Goal: Navigation & Orientation: Find specific page/section

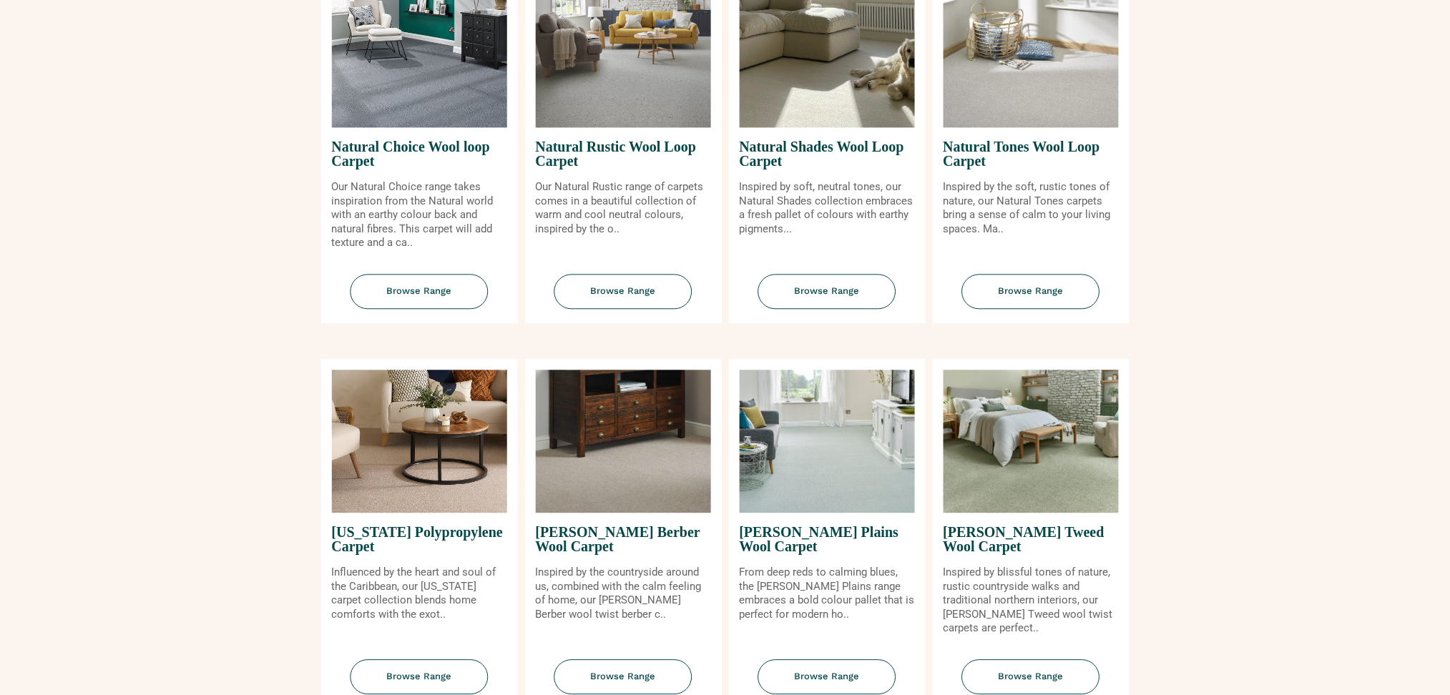
scroll to position [1144, 0]
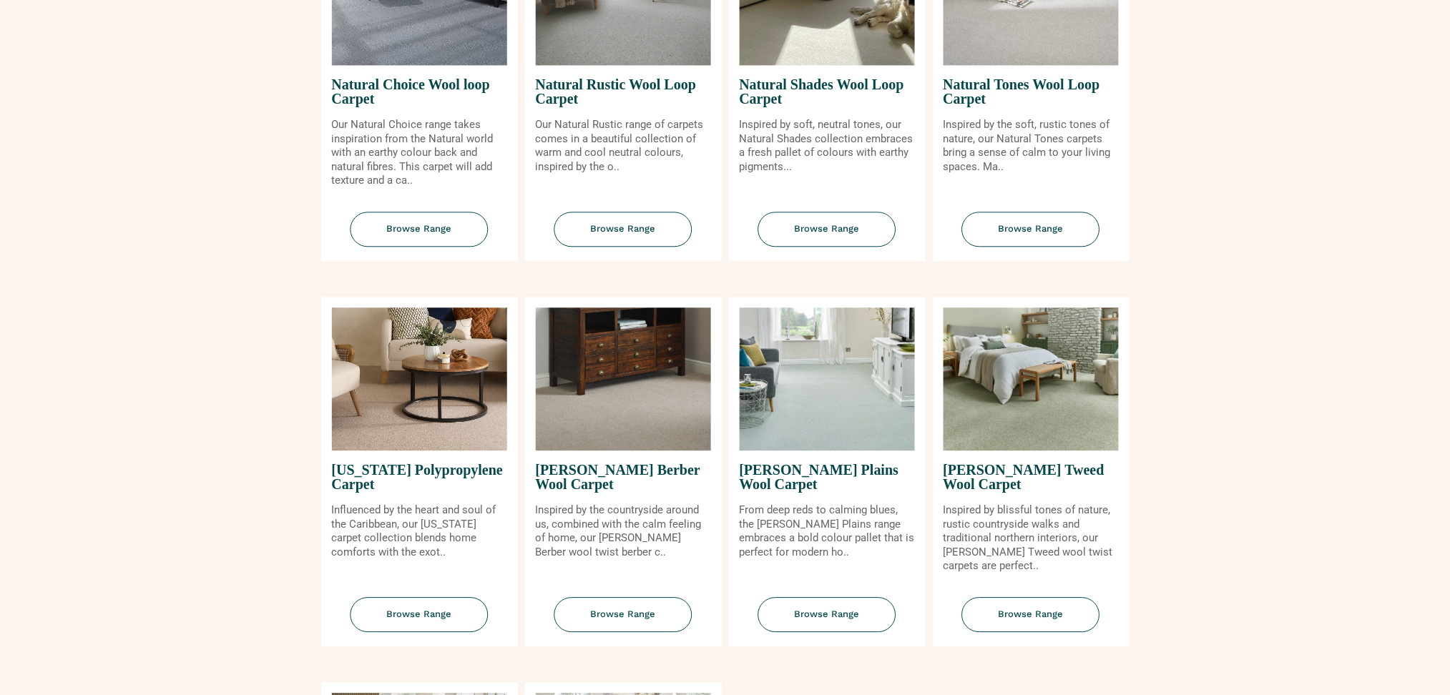
drag, startPoint x: 841, startPoint y: 226, endPoint x: 864, endPoint y: 330, distance: 106.2
click at [841, 226] on span "Browse Range" at bounding box center [827, 229] width 138 height 35
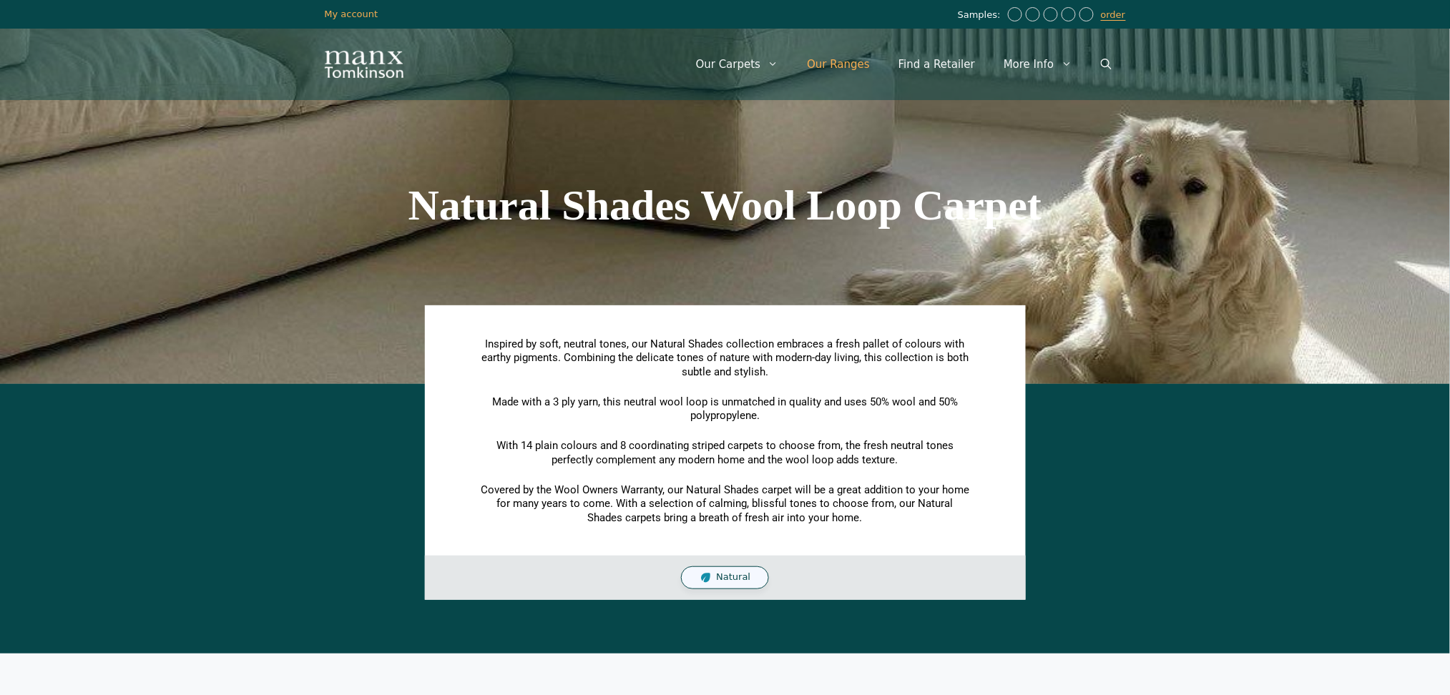
click at [855, 68] on link "Our Ranges" at bounding box center [839, 64] width 92 height 43
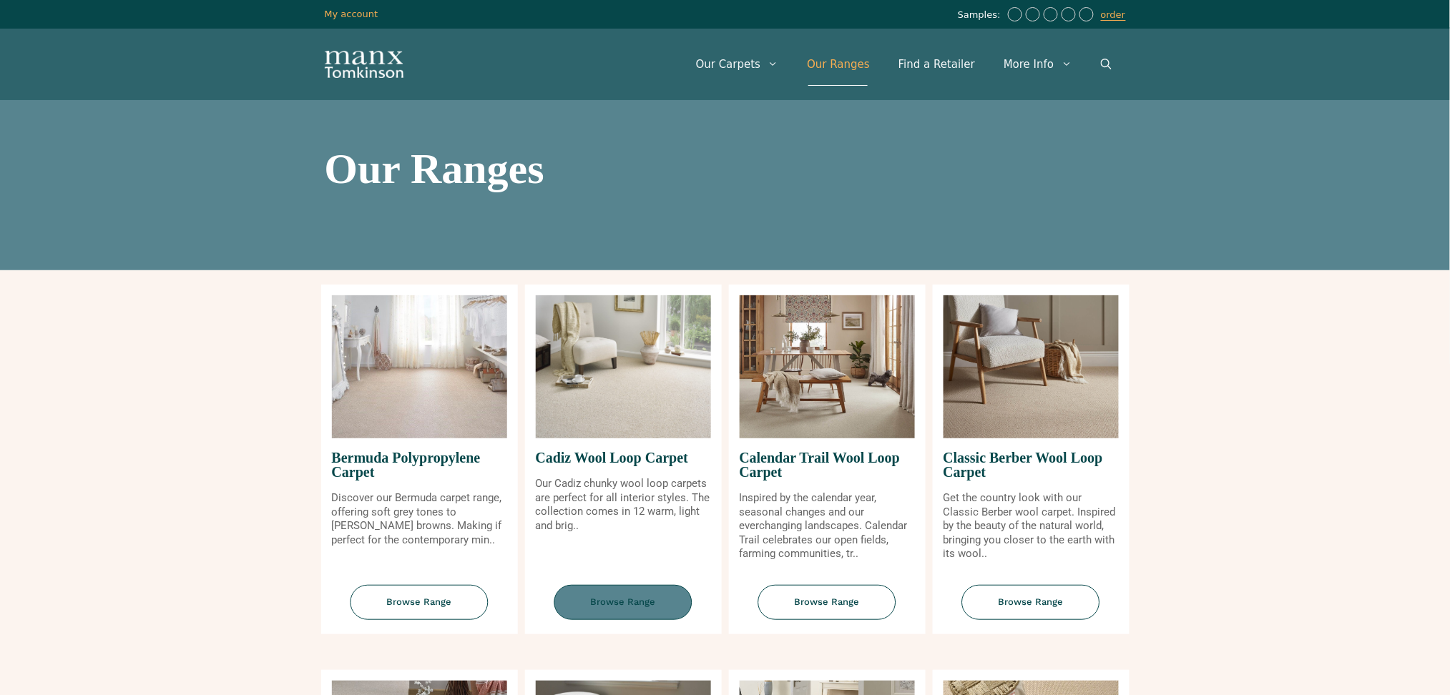
click at [636, 609] on span "Browse Range" at bounding box center [623, 602] width 138 height 35
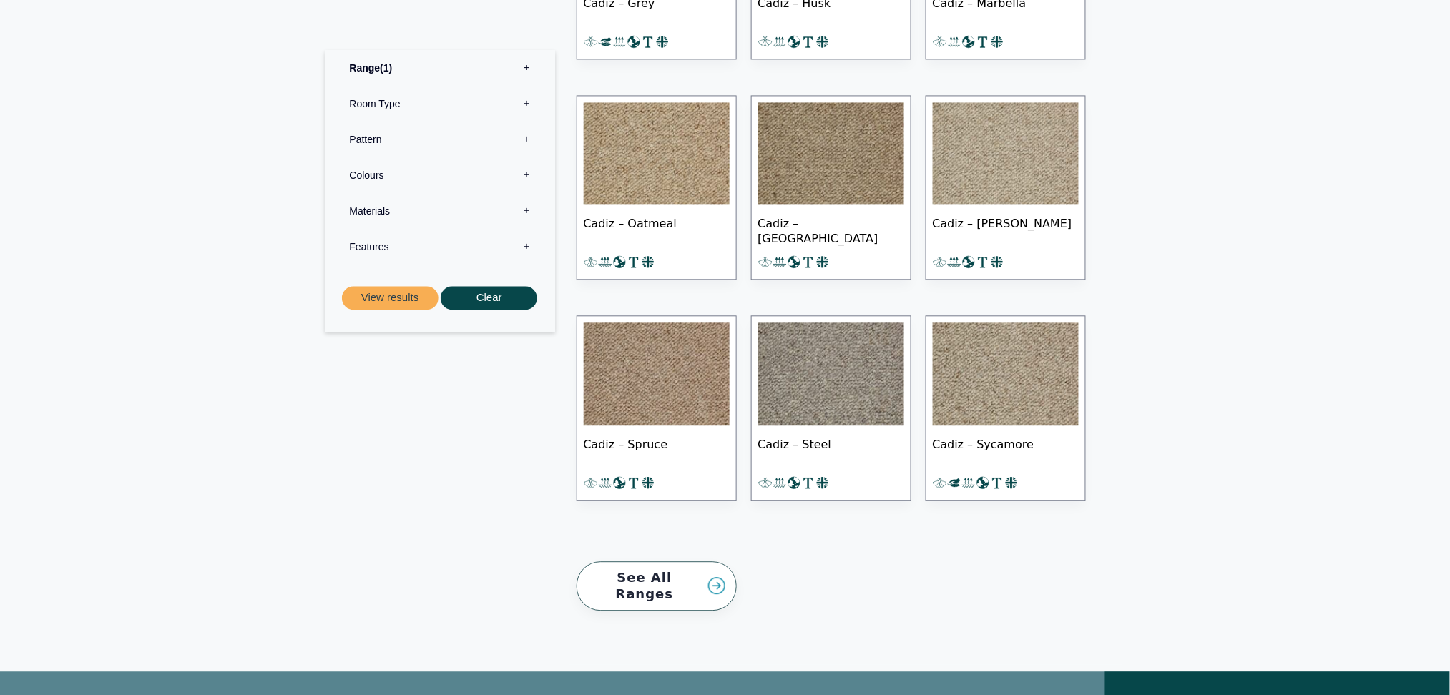
scroll to position [1144, 0]
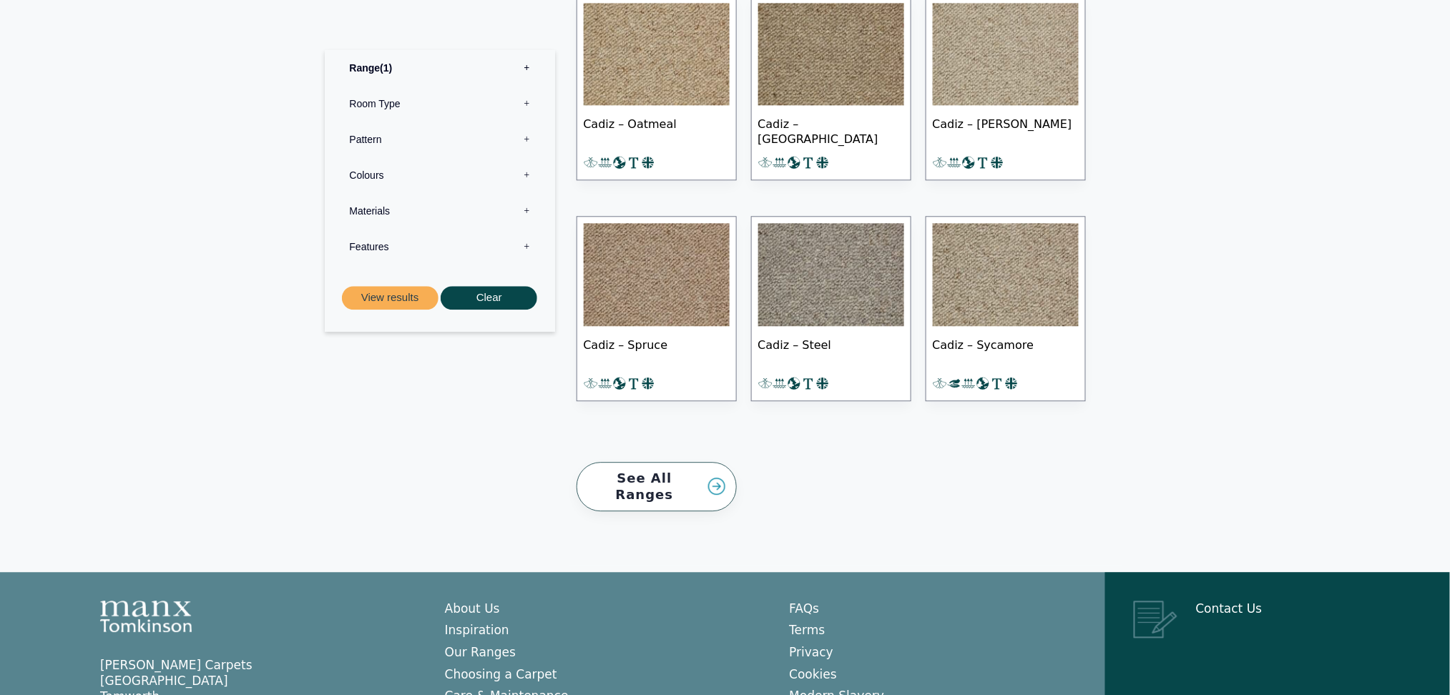
click at [649, 485] on link "See All Ranges" at bounding box center [657, 486] width 160 height 49
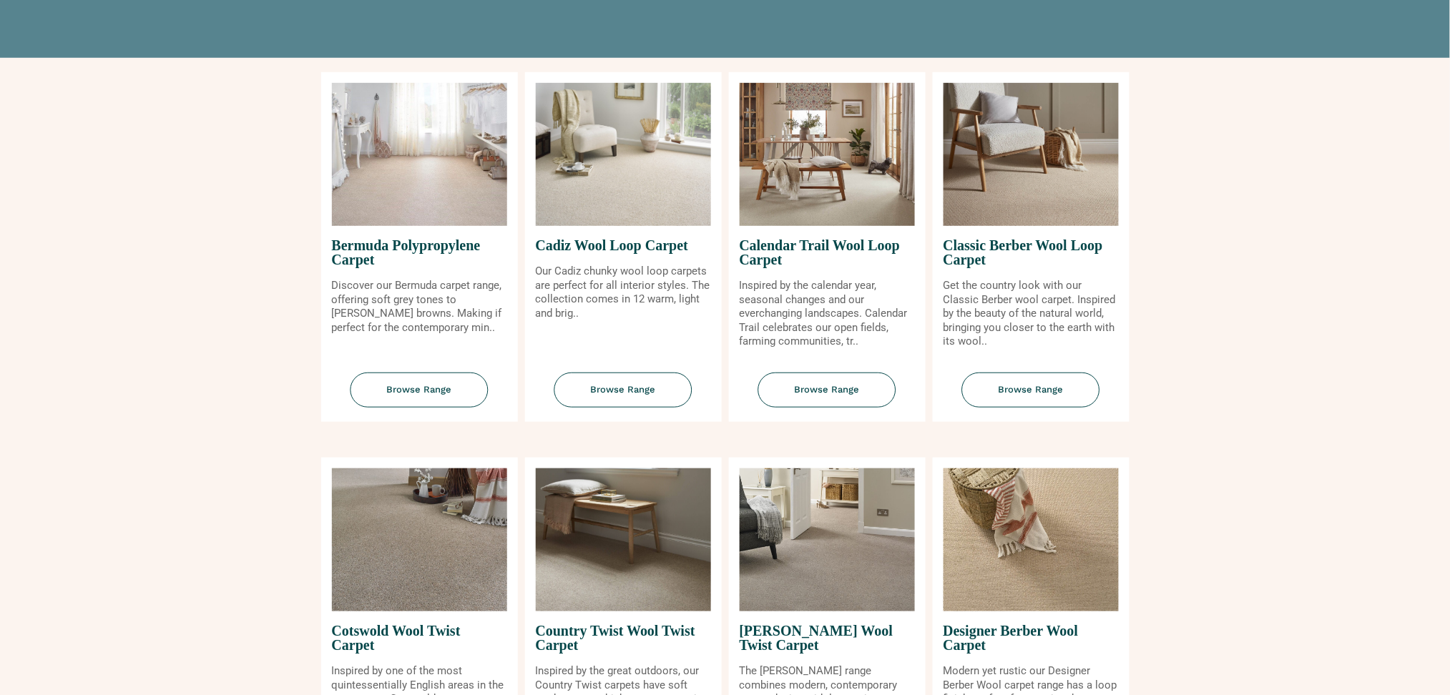
scroll to position [190, 0]
